Goal: Find specific fact: Find specific page/section

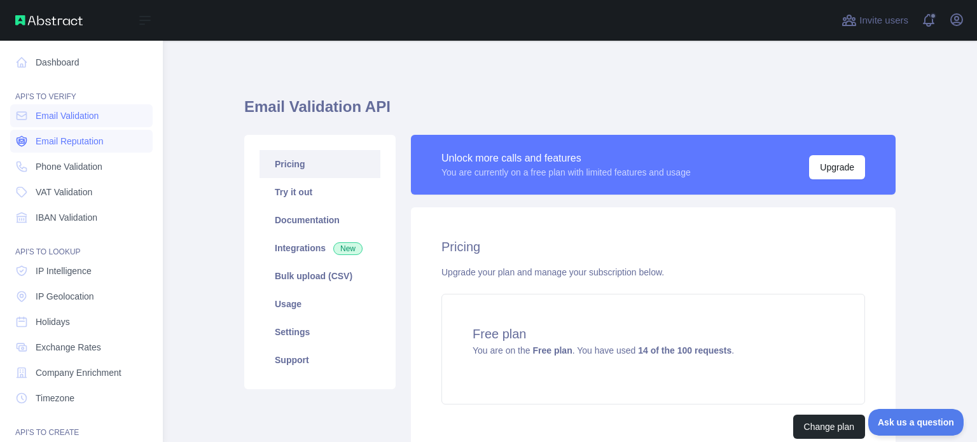
click at [101, 144] on span "Email Reputation" at bounding box center [70, 141] width 68 height 13
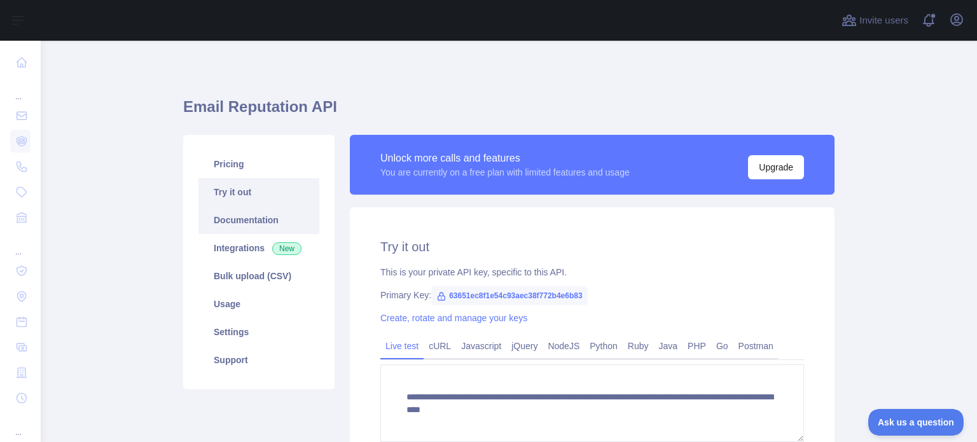
click at [258, 212] on link "Documentation" at bounding box center [258, 220] width 121 height 28
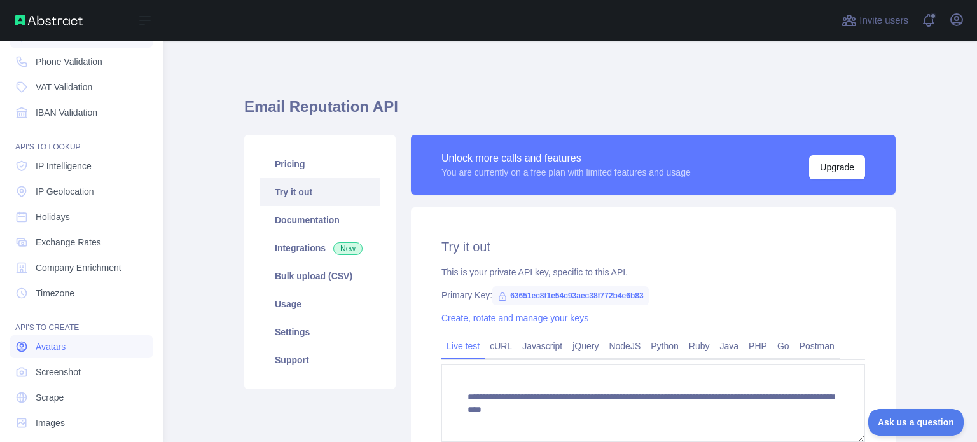
scroll to position [117, 0]
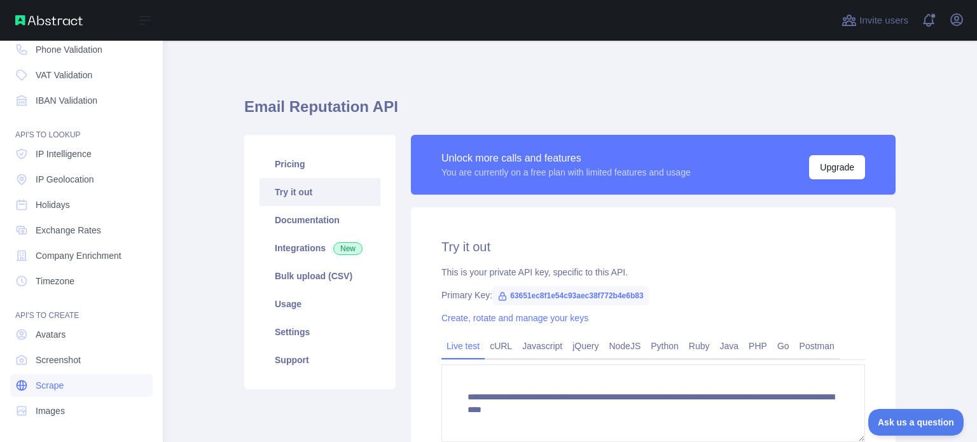
click at [74, 390] on link "Scrape" at bounding box center [81, 385] width 142 height 23
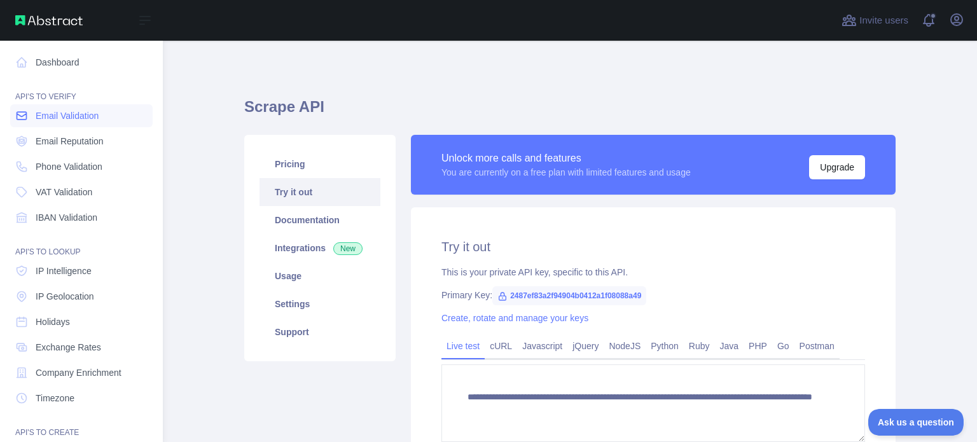
click at [98, 111] on span "Email Validation" at bounding box center [67, 115] width 63 height 13
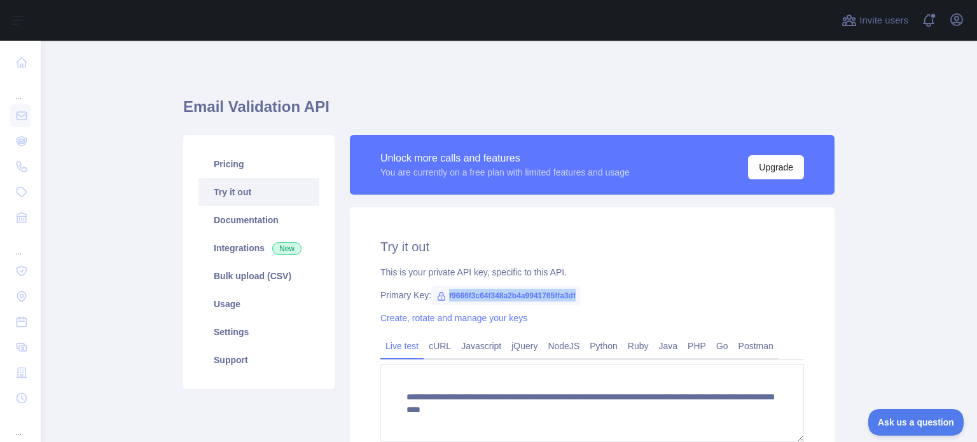
drag, startPoint x: 442, startPoint y: 297, endPoint x: 580, endPoint y: 290, distance: 138.8
click at [580, 290] on div "Primary Key: f9666f3c64f348a2b4a9941765ffa3df" at bounding box center [591, 295] width 423 height 13
copy span "f9666f3c64f348a2b4a9941765ffa3df"
